Goal: Check status

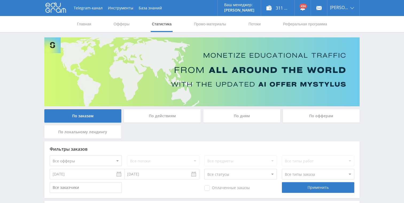
click at [280, 6] on div "311 575,00 ₽" at bounding box center [277, 8] width 33 height 16
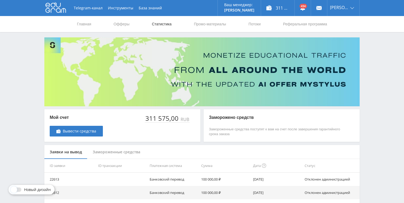
click at [164, 26] on link "Статистика" at bounding box center [161, 24] width 21 height 16
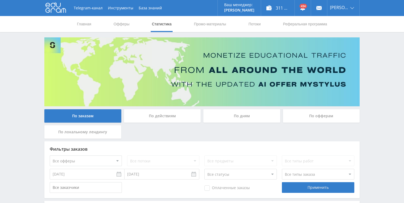
click at [245, 118] on div "По дням" at bounding box center [241, 115] width 77 height 13
click at [0, 0] on input "По дням" at bounding box center [0, 0] width 0 height 0
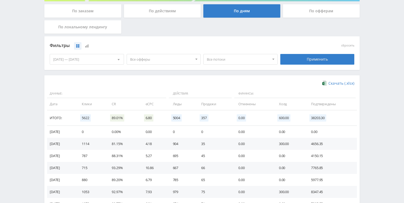
scroll to position [105, 0]
